Goal: Task Accomplishment & Management: Manage account settings

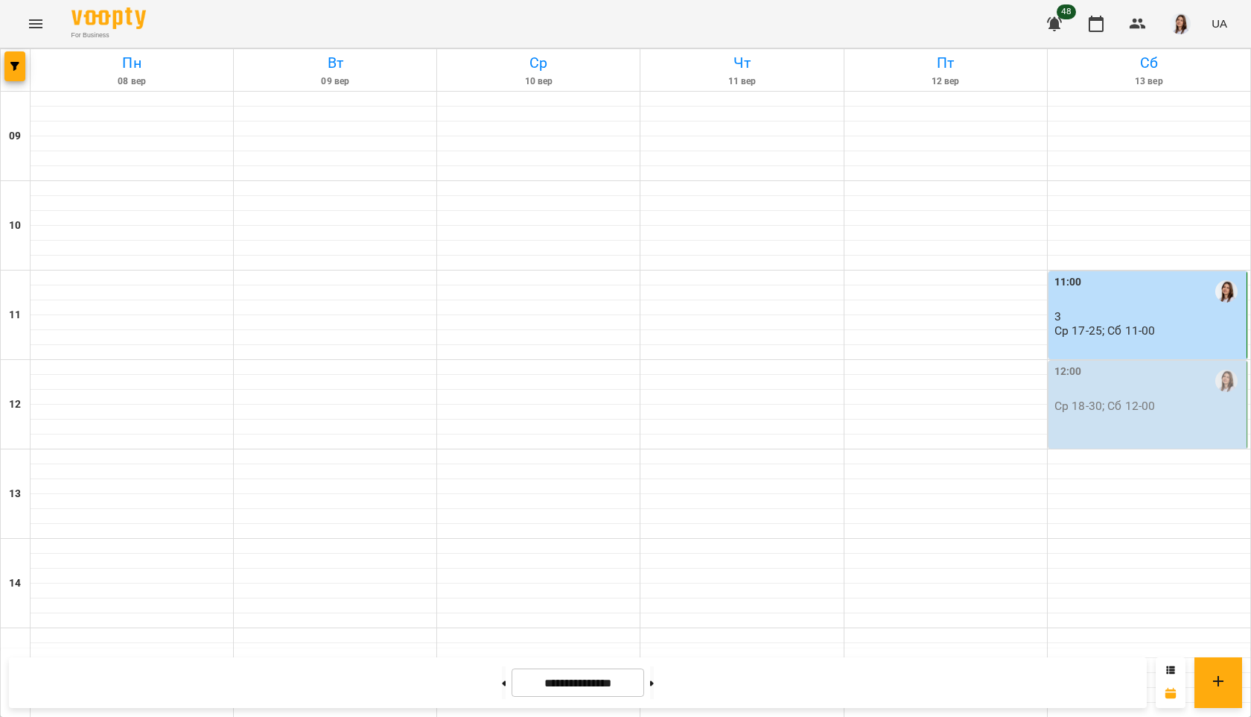
scroll to position [61, 0]
click at [1152, 399] on p "Ср 18-30; Сб 12-00" at bounding box center [1105, 405] width 101 height 13
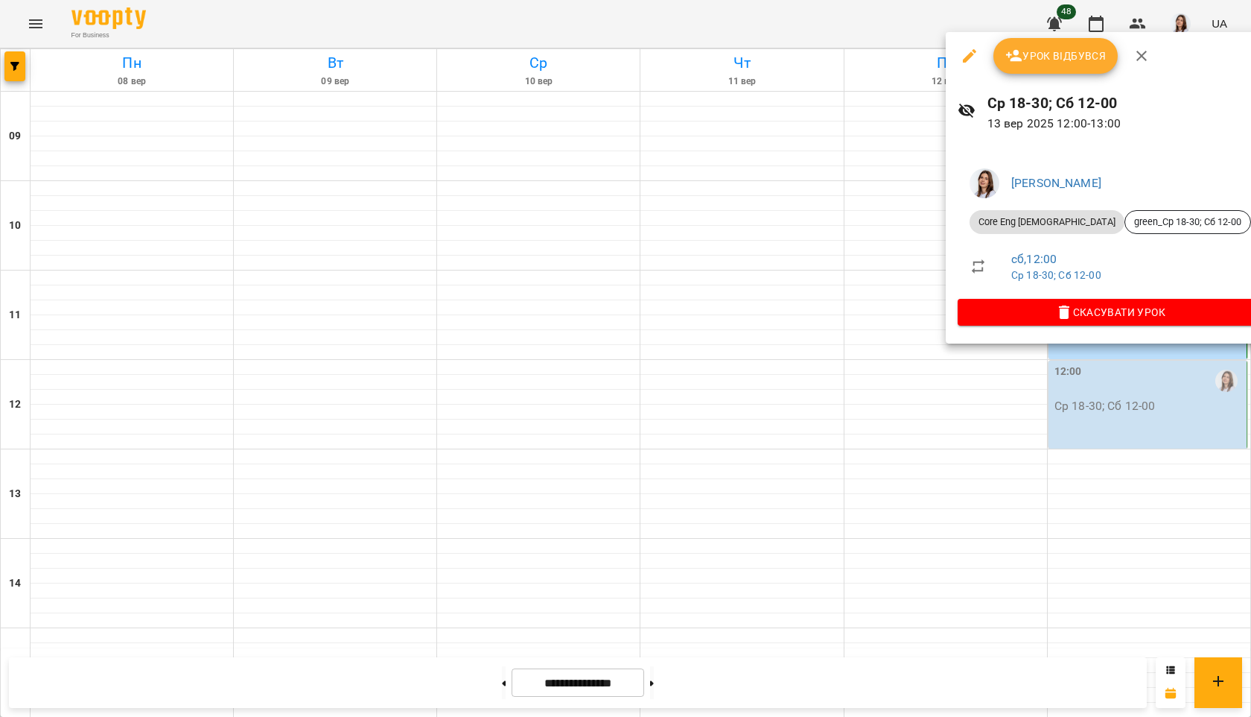
click at [1070, 57] on span "Урок відбувся" at bounding box center [1056, 56] width 101 height 18
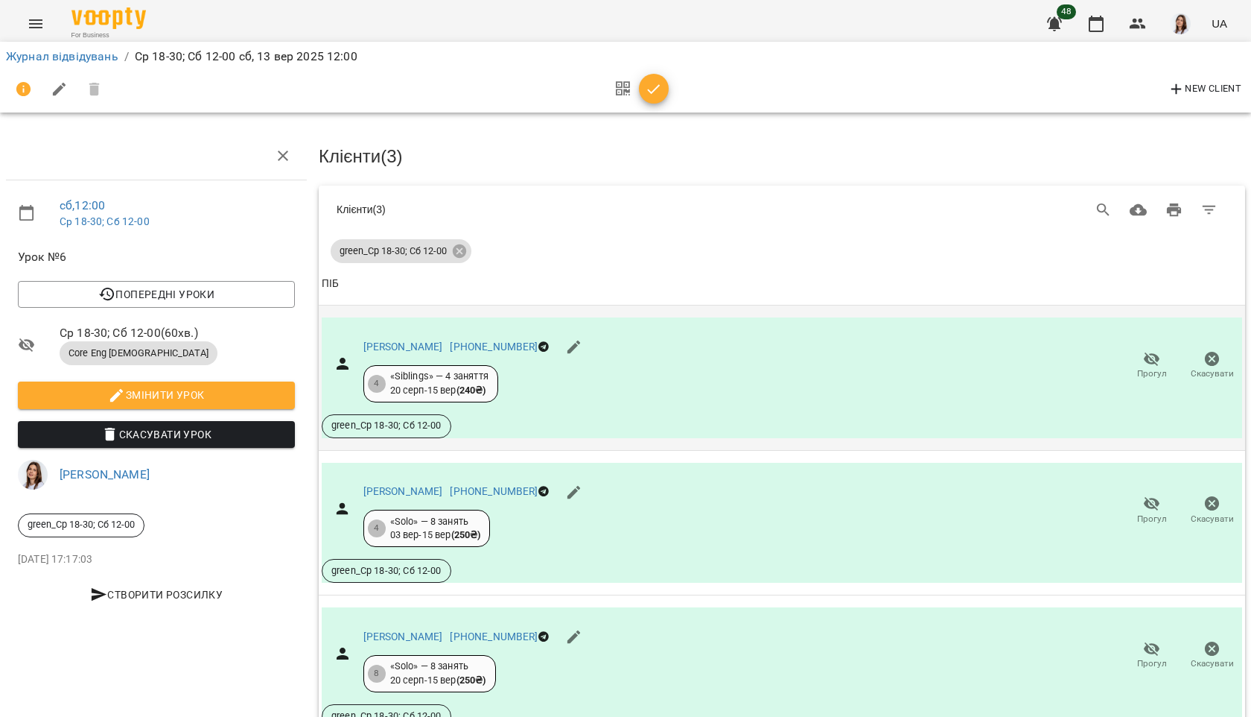
scroll to position [73, 0]
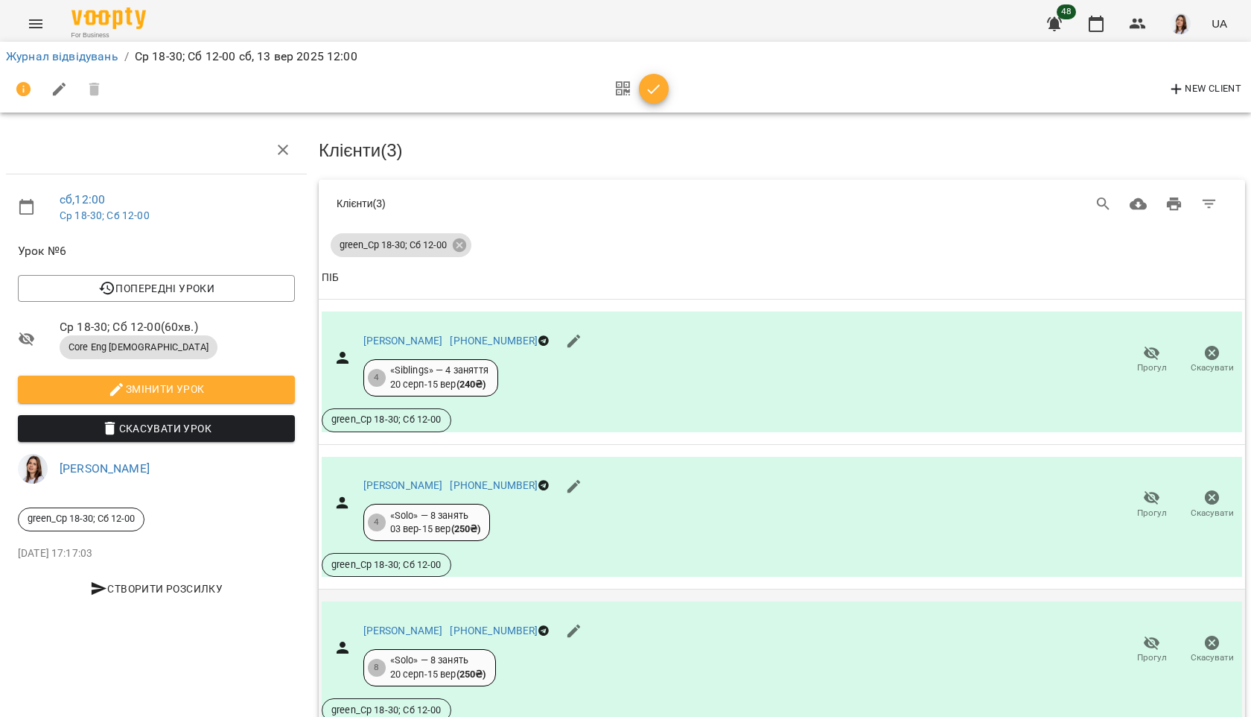
click at [1149, 634] on icon "button" at bounding box center [1152, 643] width 18 height 18
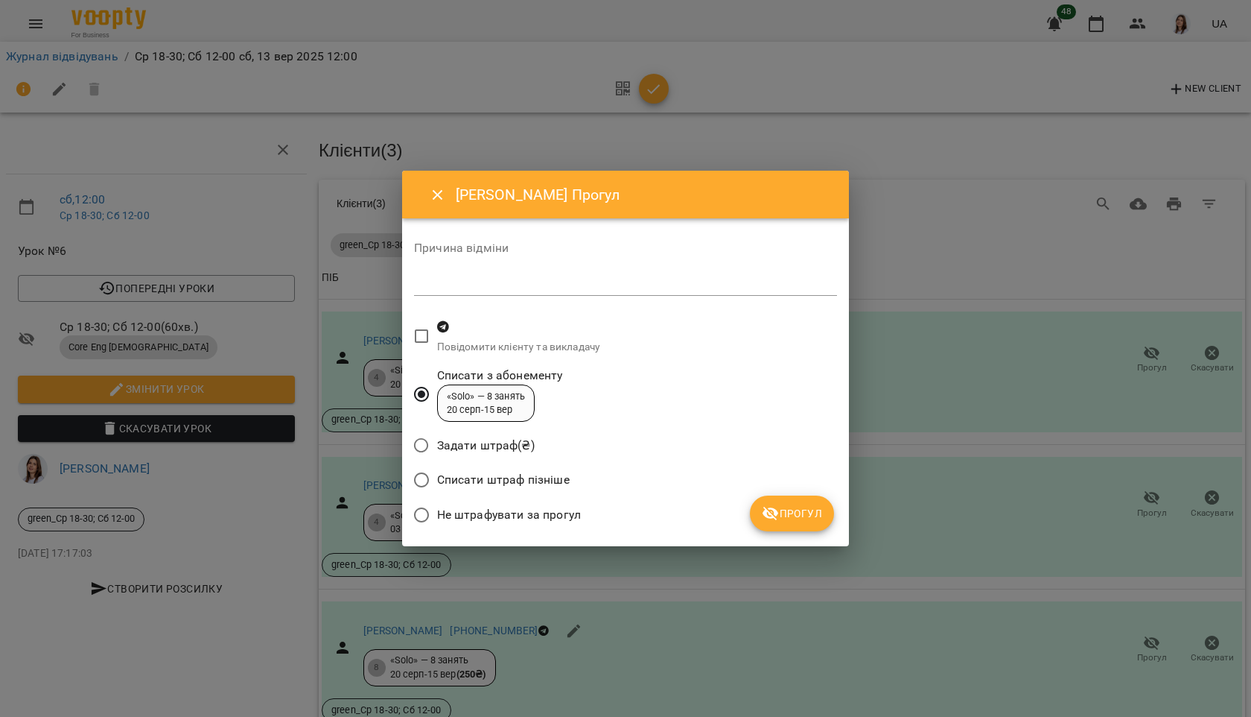
click at [530, 514] on span "Не штрафувати за прогул" at bounding box center [509, 515] width 144 height 18
click at [815, 513] on span "Прогул" at bounding box center [792, 513] width 60 height 18
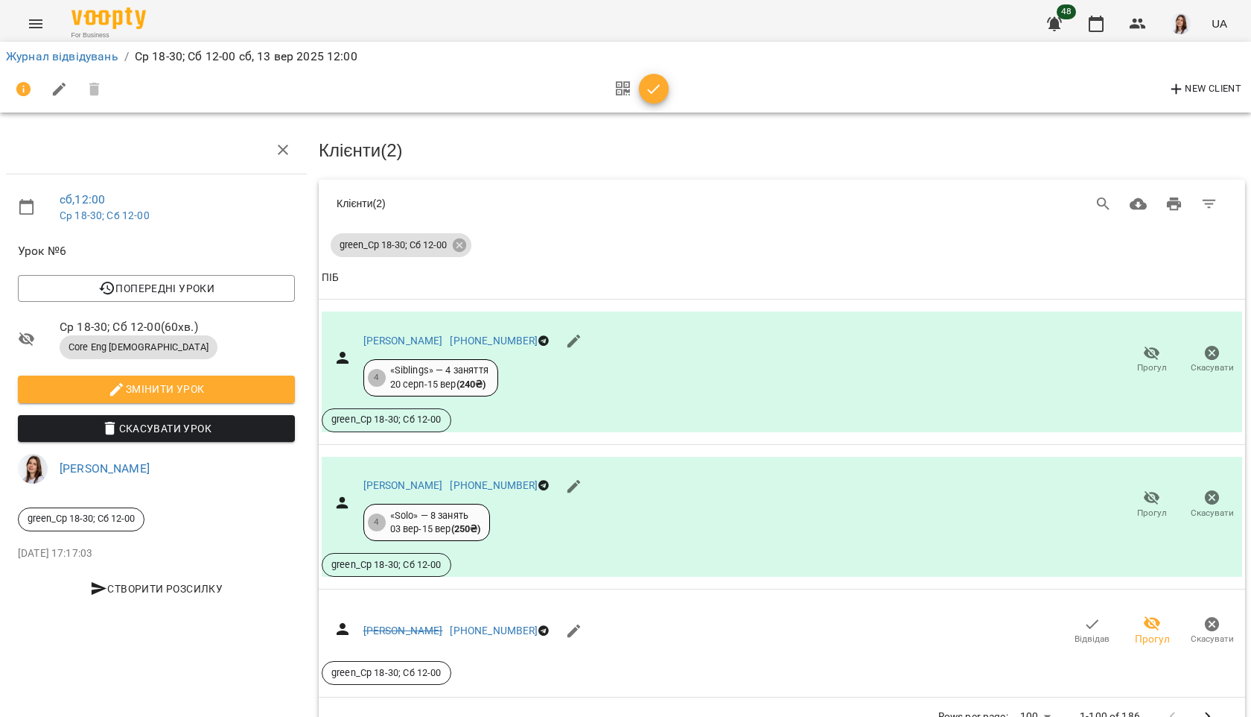
scroll to position [36, 0]
click at [650, 97] on icon "button" at bounding box center [654, 89] width 18 height 18
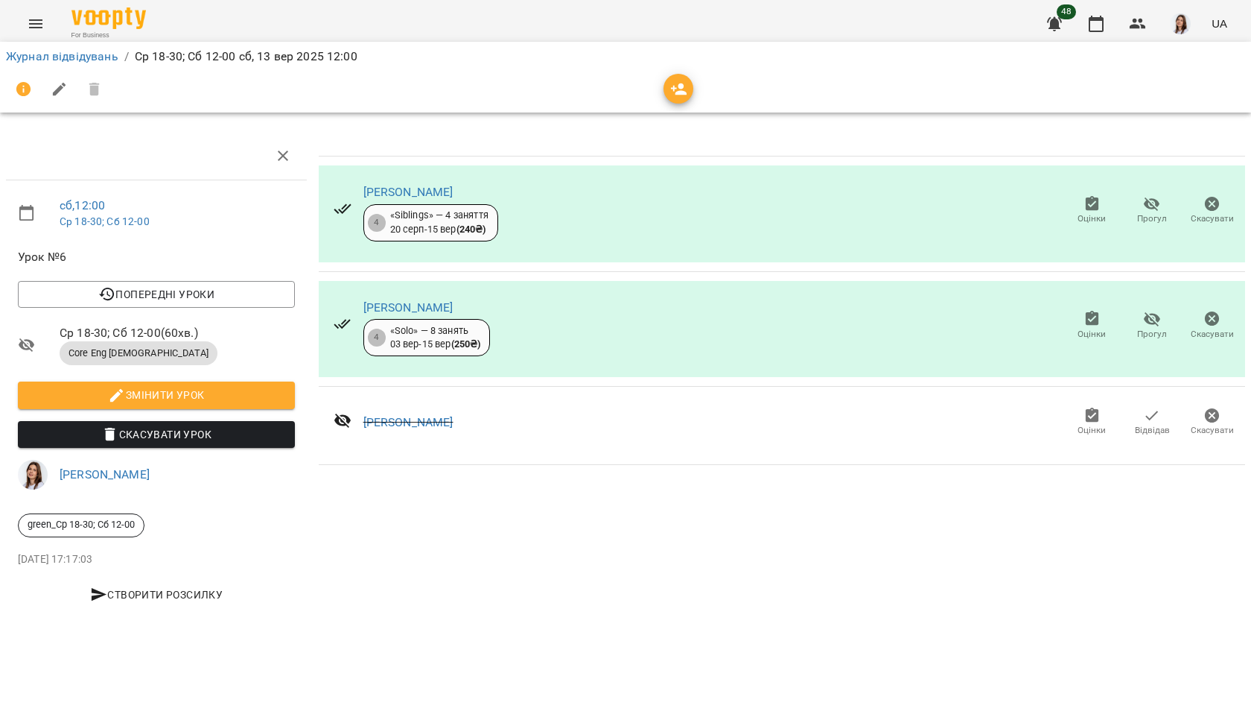
click at [1090, 204] on icon "button" at bounding box center [1093, 204] width 18 height 18
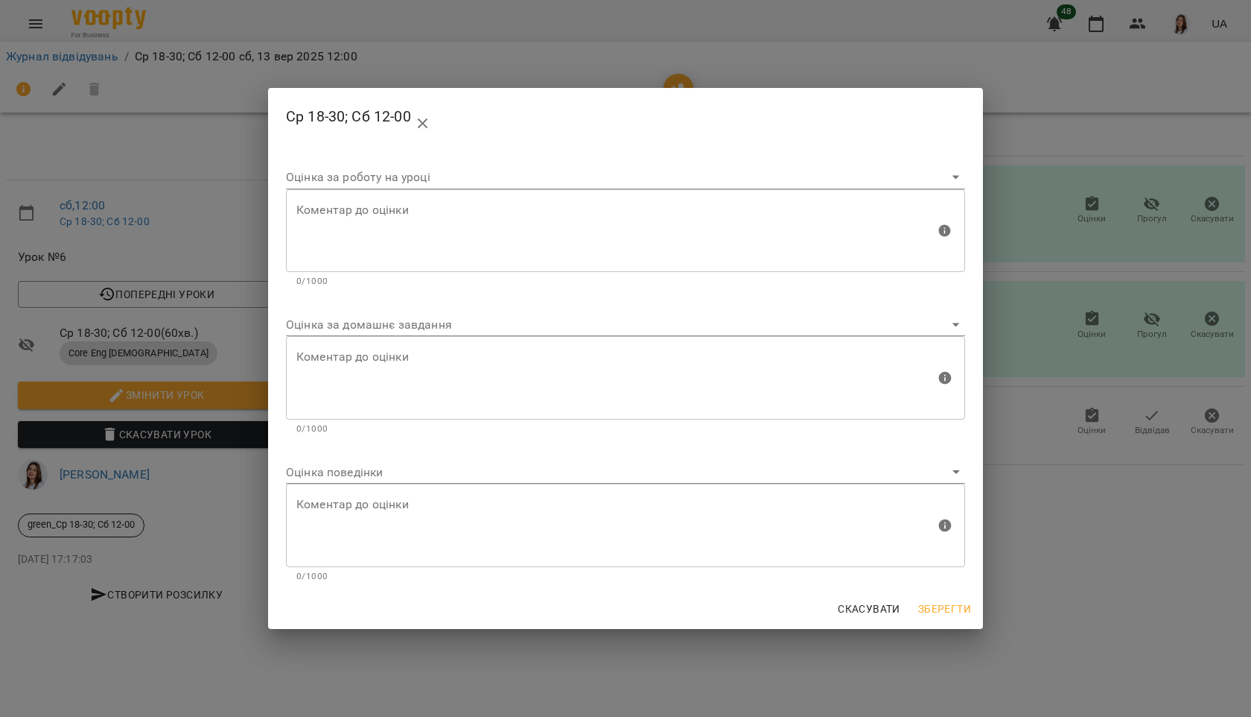
click at [356, 327] on body "For Business 48 UA Журнал відвідувань / Ср 18-30; Сб 12-00 [DATE] 12:00 сб , 12…" at bounding box center [625, 313] width 1251 height 626
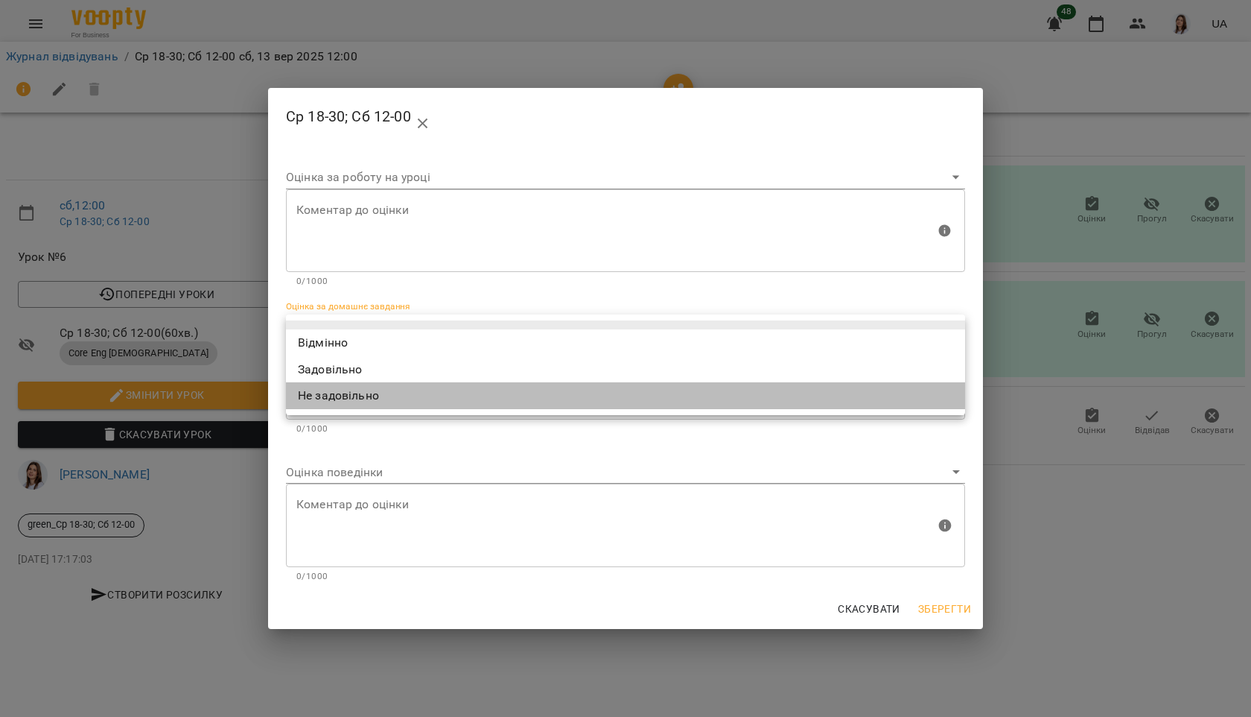
click at [340, 386] on li "Не задовільно" at bounding box center [625, 395] width 679 height 27
type input "**********"
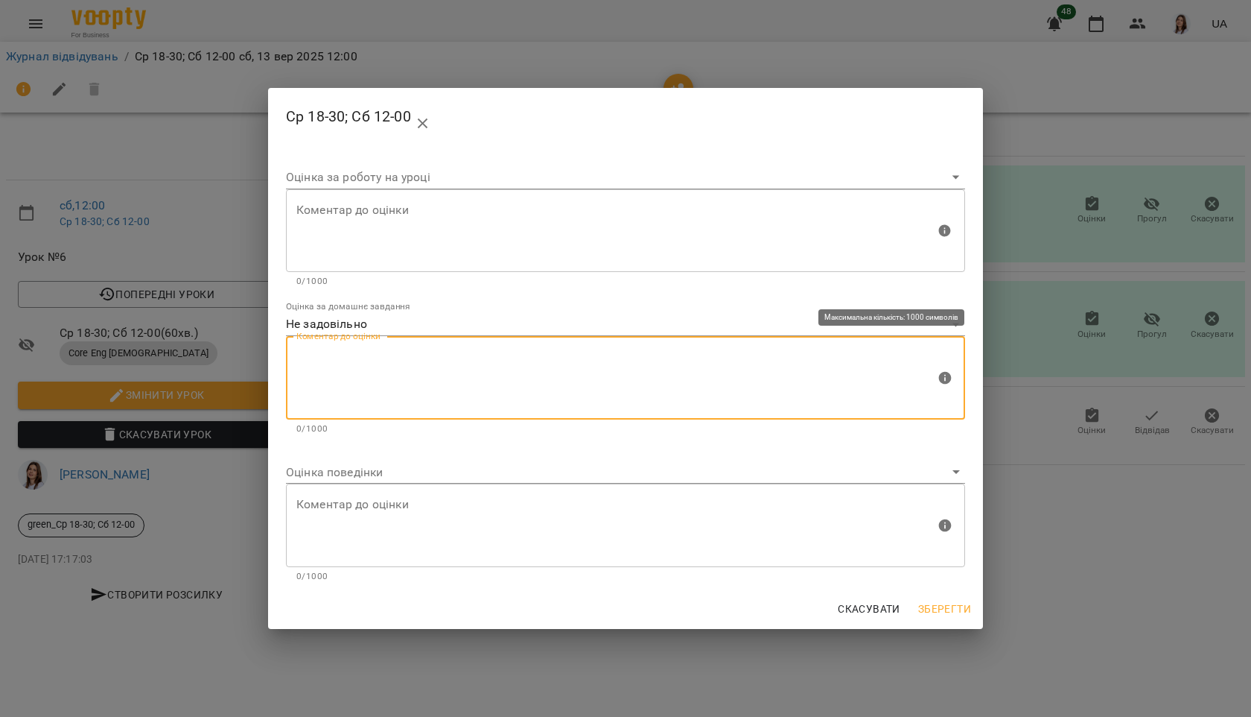
click at [330, 356] on textarea at bounding box center [615, 378] width 639 height 56
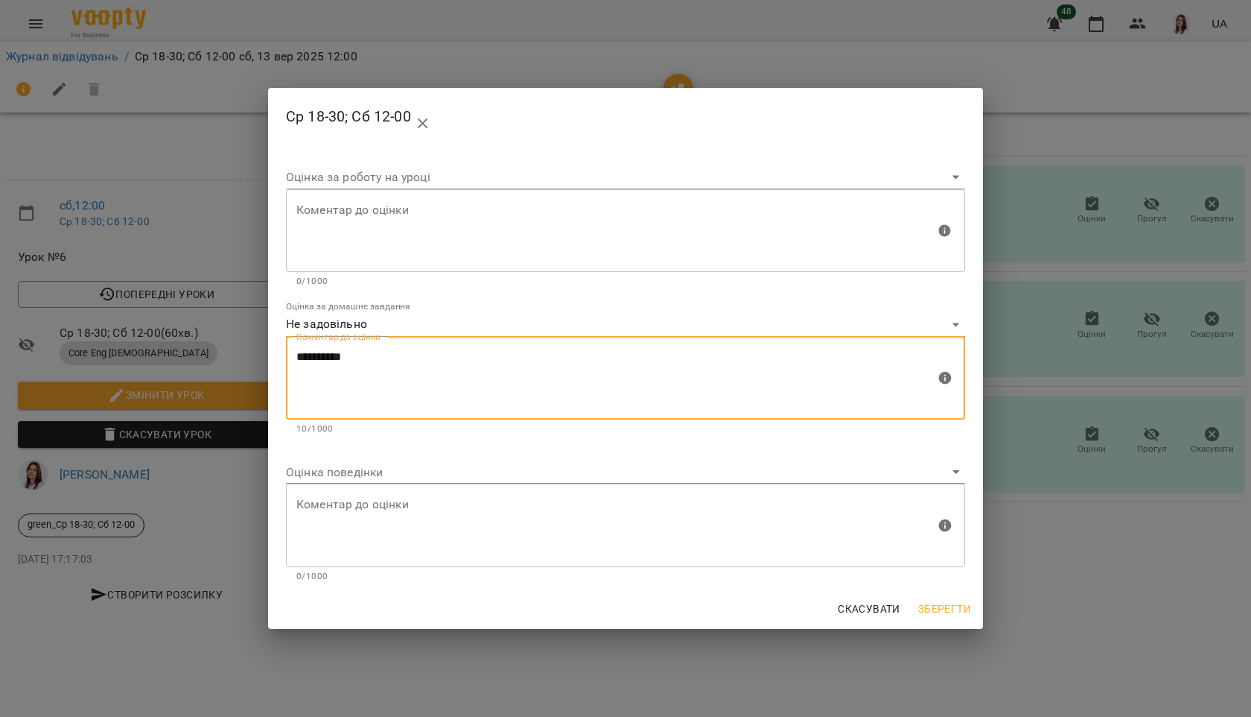
type textarea "**********"
click at [327, 456] on div "Оцінка поведінки" at bounding box center [625, 466] width 679 height 36
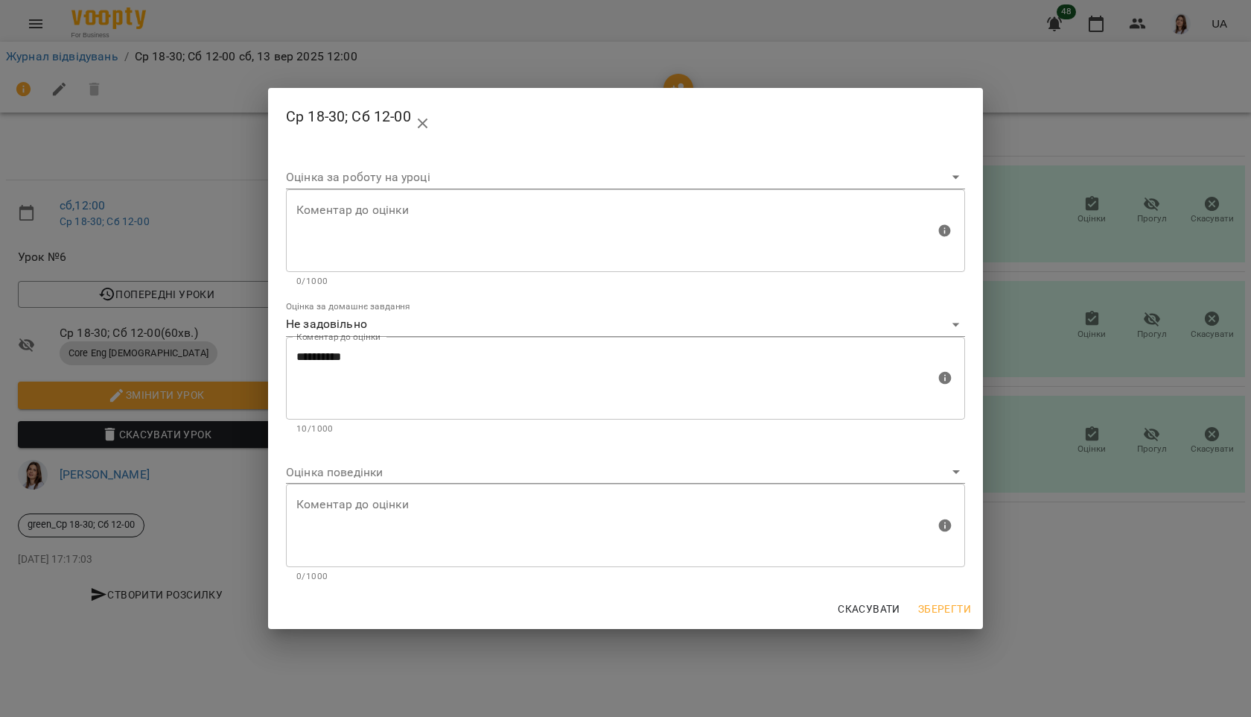
click at [327, 465] on body "For Business 48 UA Журнал відвідувань / Ср 18-30; Сб 12-00 [DATE] 12:00 сб , 12…" at bounding box center [625, 313] width 1251 height 626
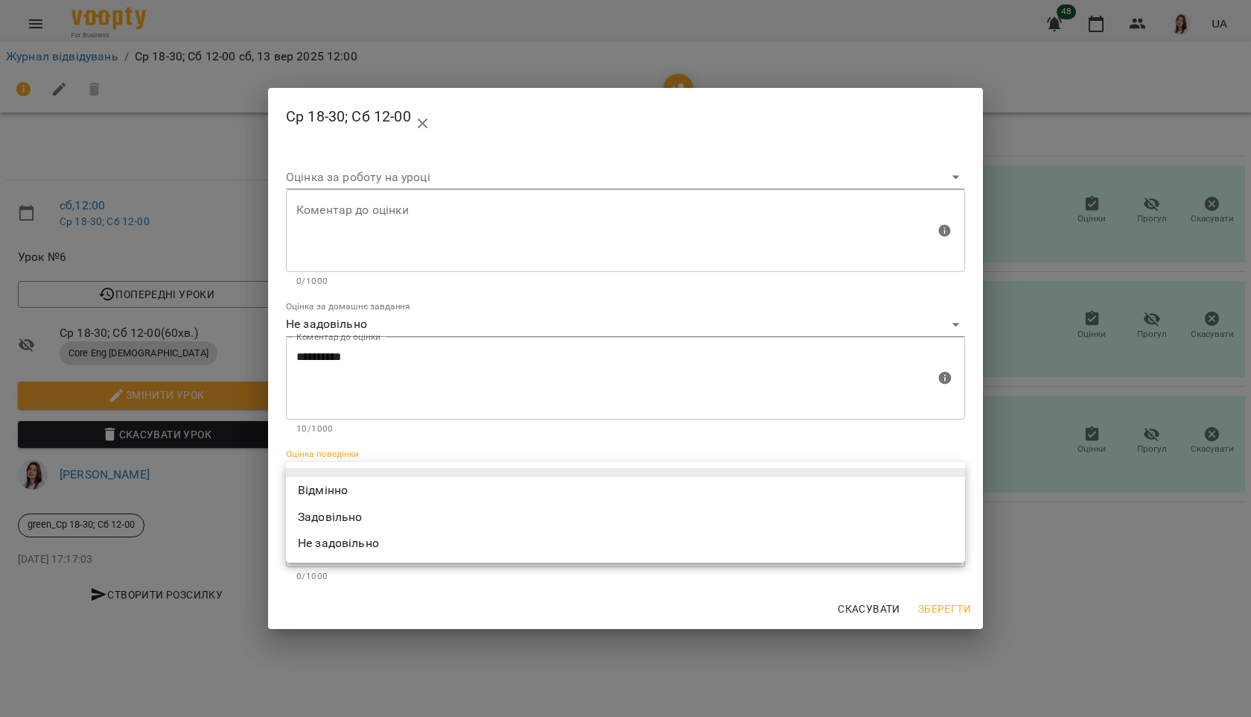
click at [327, 480] on li "Відмінно" at bounding box center [625, 490] width 679 height 27
type input "*********"
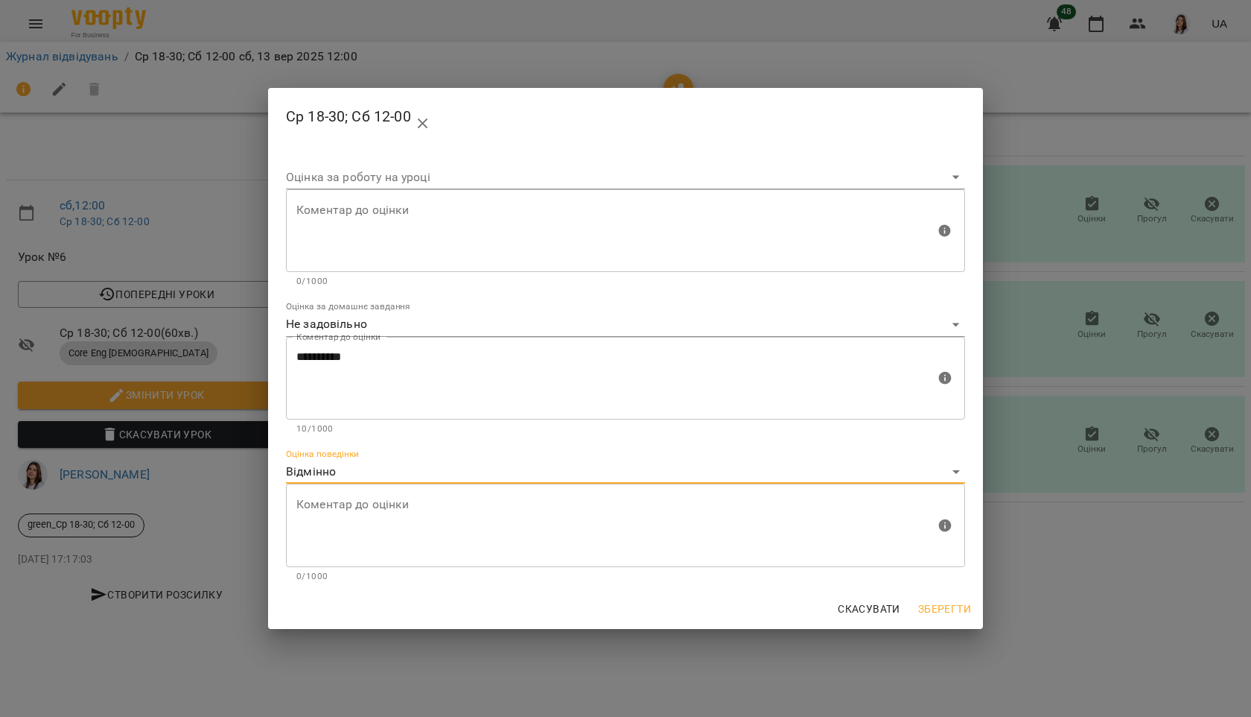
click at [950, 617] on span "Зберегти" at bounding box center [944, 609] width 53 height 18
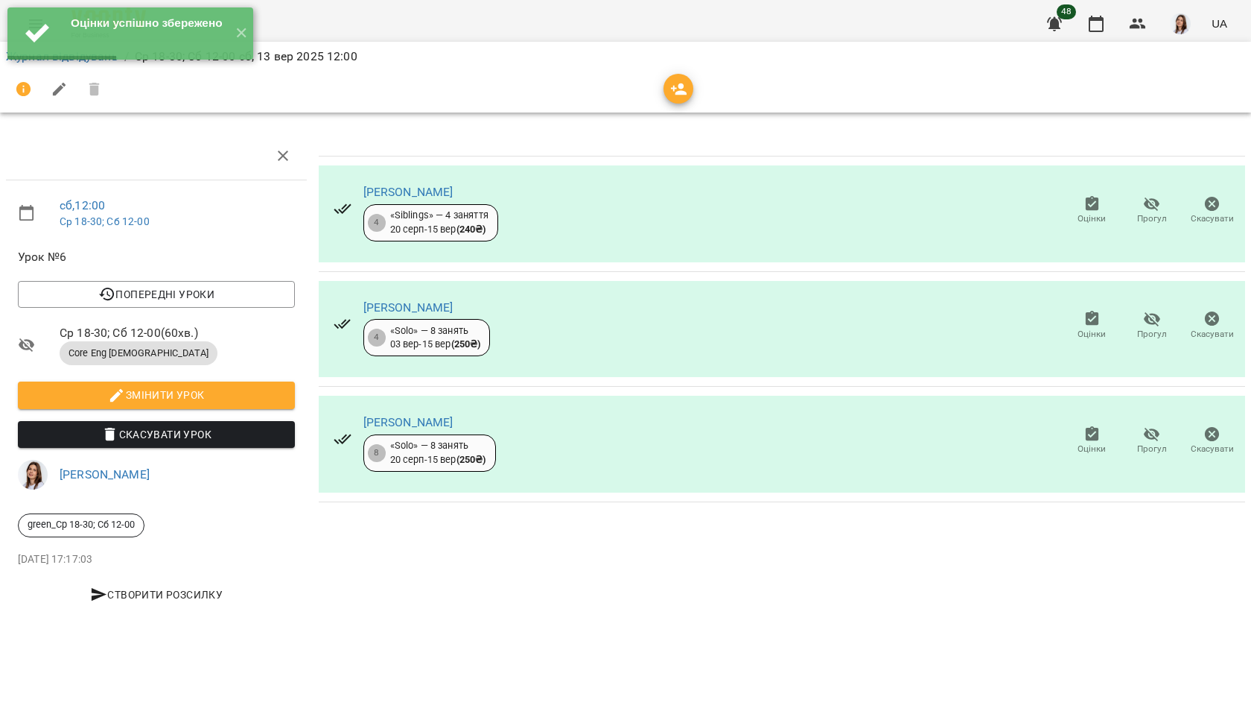
click at [1087, 321] on icon "button" at bounding box center [1091, 318] width 13 height 15
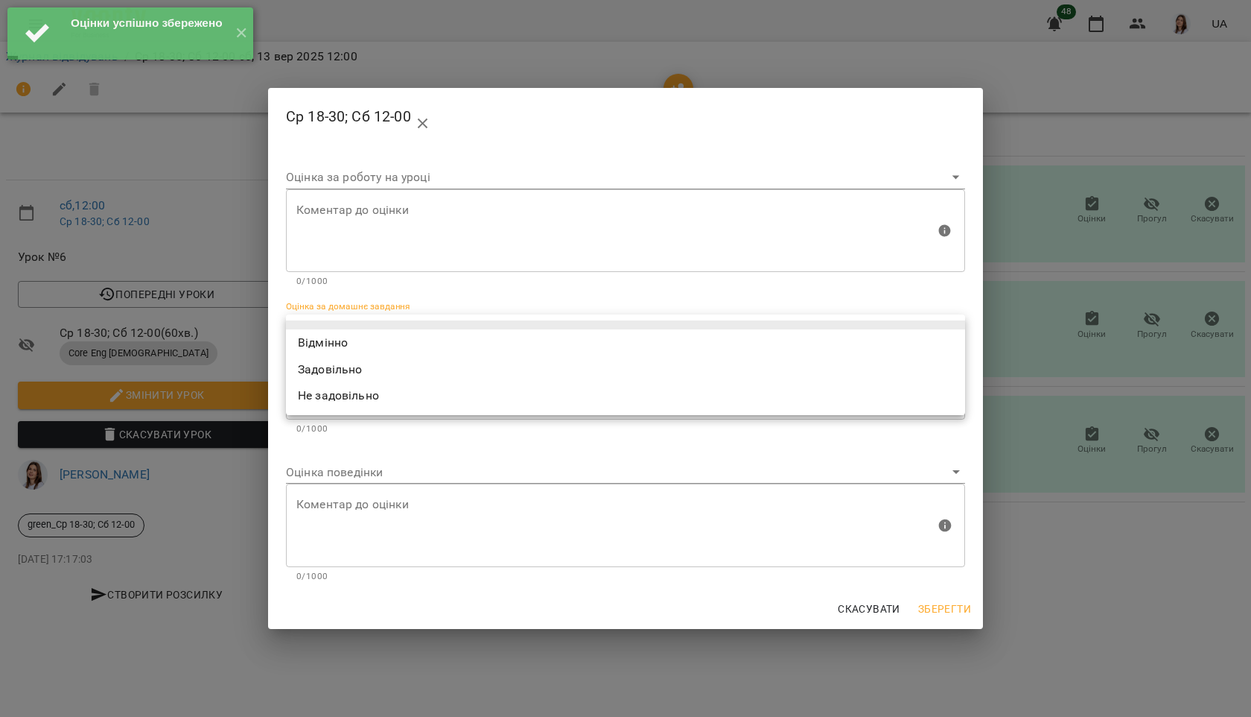
click at [387, 327] on body "Оцінки успішно збережено ✕ For Business 48 UA Журнал відвідувань / Ср 18-30; Сб…" at bounding box center [625, 313] width 1251 height 626
click at [379, 348] on li "Відмінно" at bounding box center [625, 342] width 679 height 27
type input "*********"
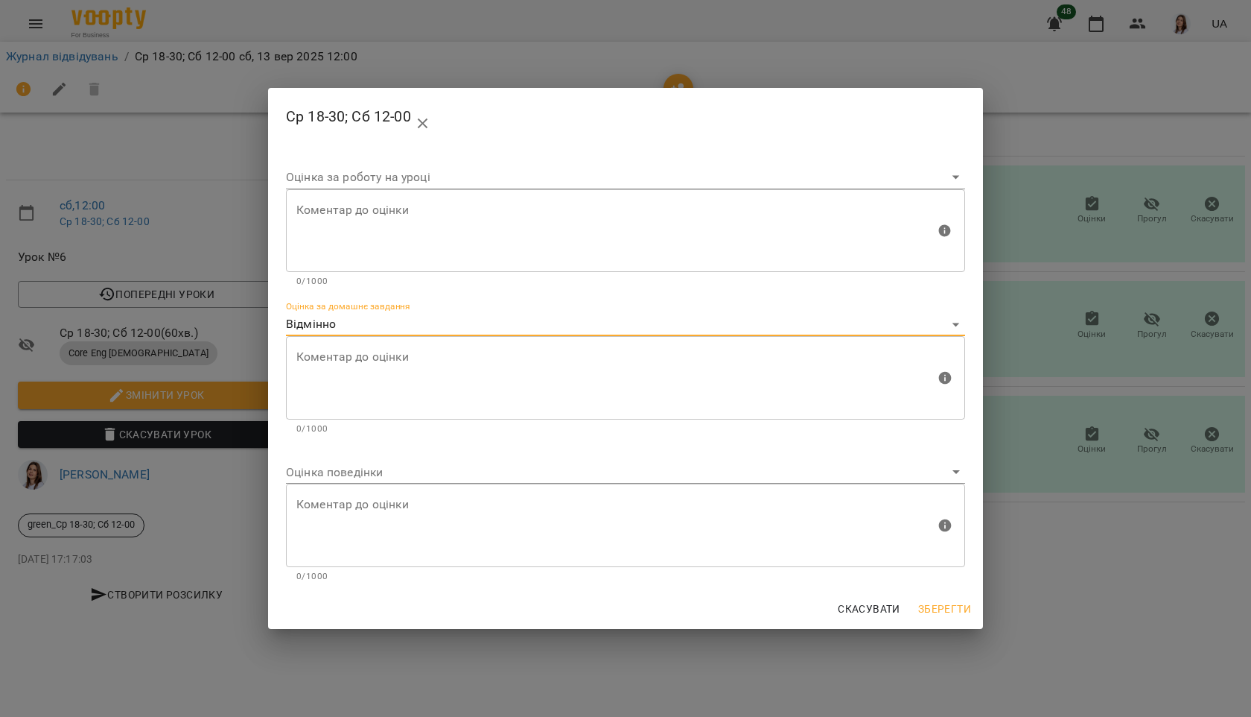
click at [334, 483] on body "For Business 48 UA Журнал відвідувань / Ср 18-30; Сб 12-00 [DATE] 12:00 сб , 12…" at bounding box center [625, 313] width 1251 height 626
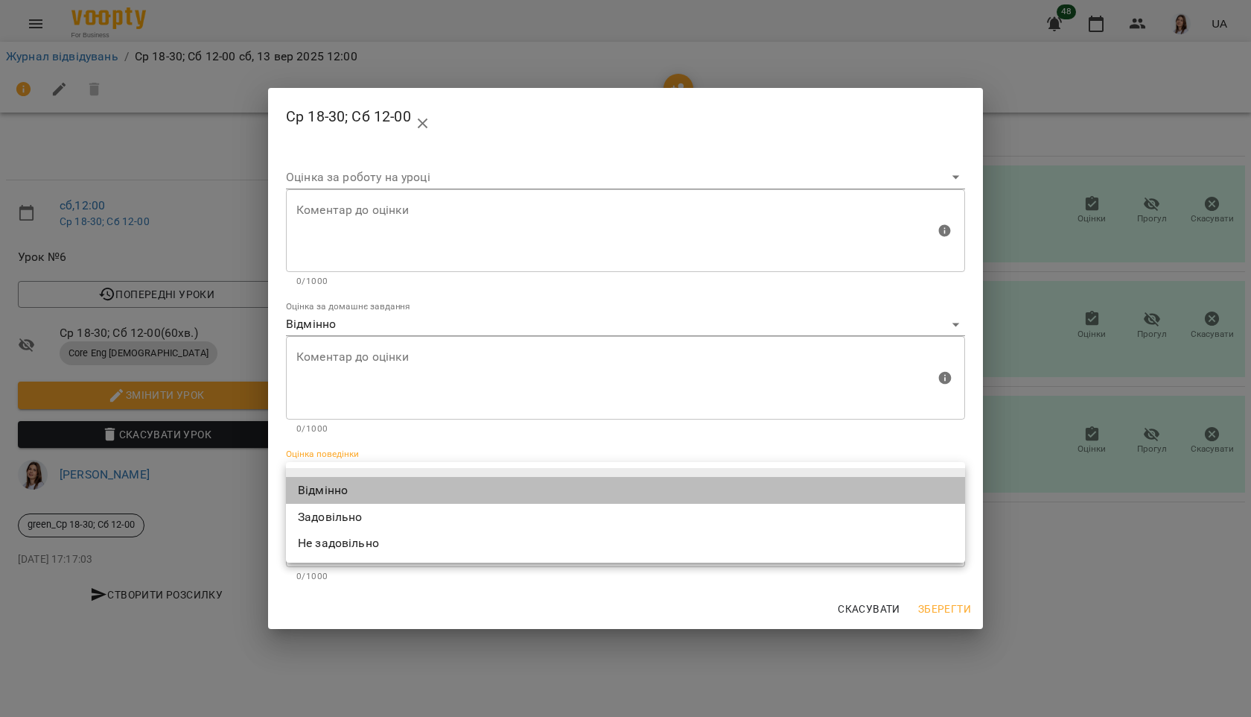
click at [328, 491] on li "Відмінно" at bounding box center [625, 490] width 679 height 27
type input "*********"
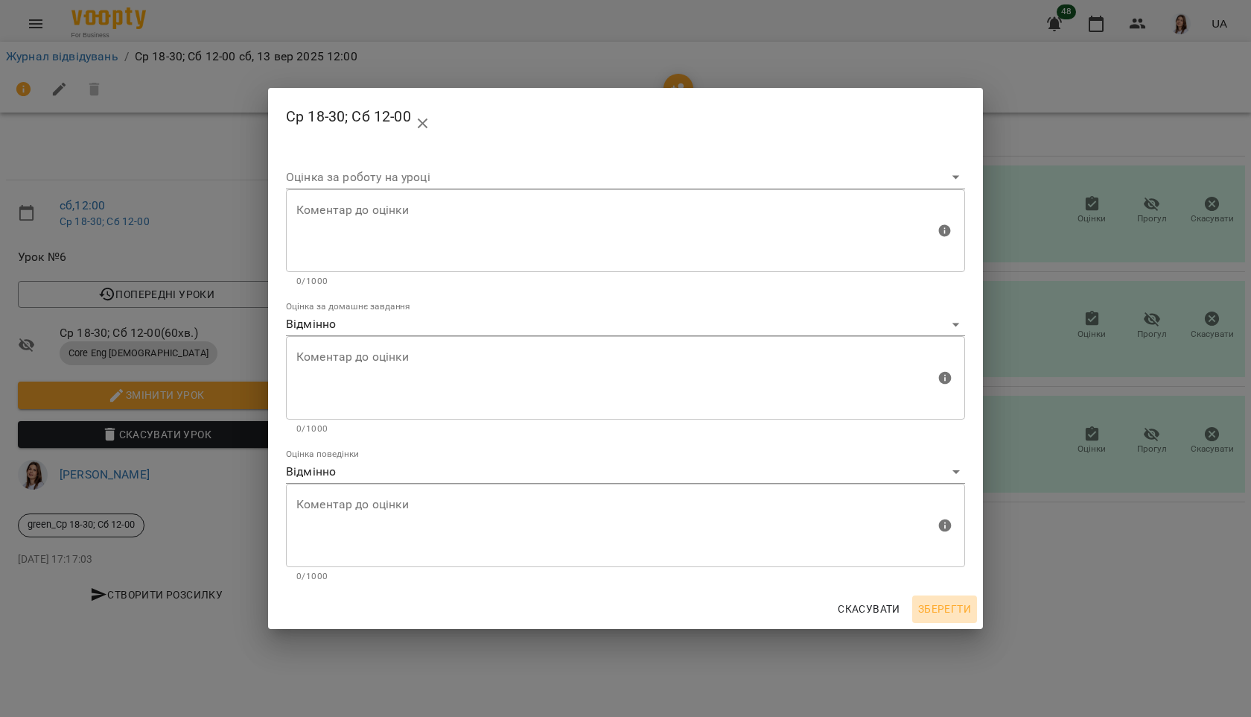
click at [929, 611] on span "Зберегти" at bounding box center [944, 609] width 53 height 18
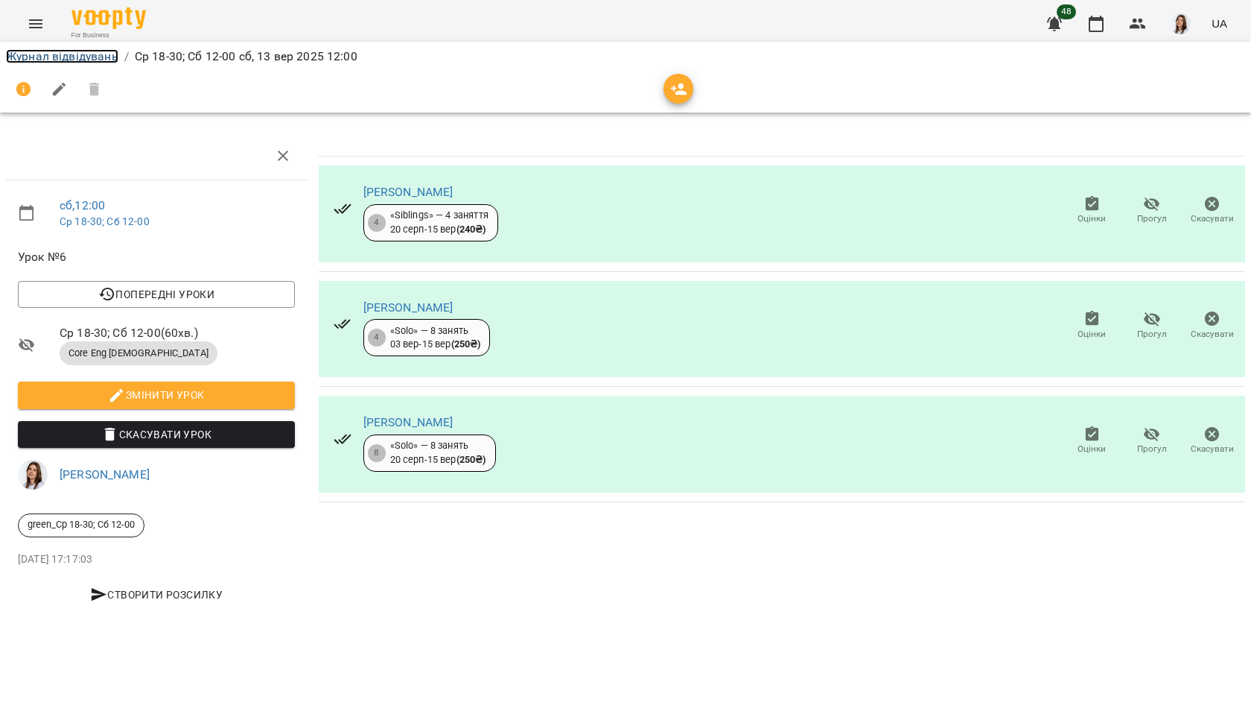
click at [81, 53] on link "Журнал відвідувань" at bounding box center [62, 56] width 112 height 14
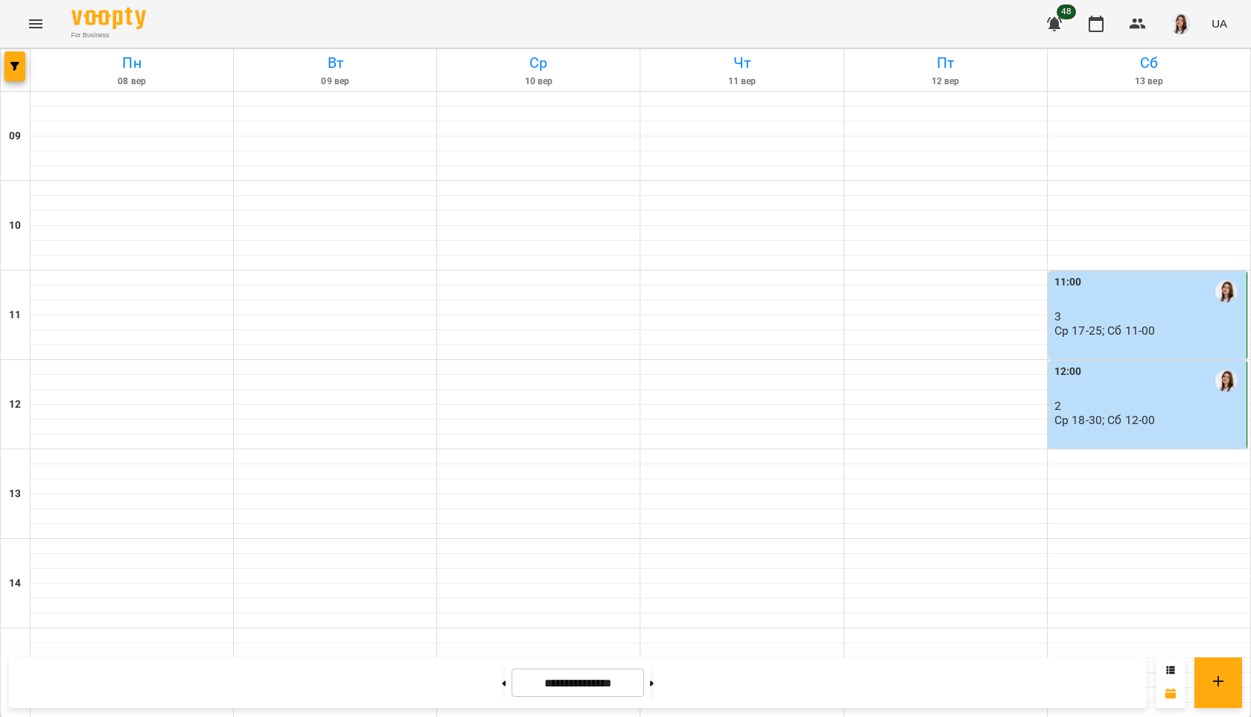
scroll to position [515, 0]
